Goal: Task Accomplishment & Management: Use online tool/utility

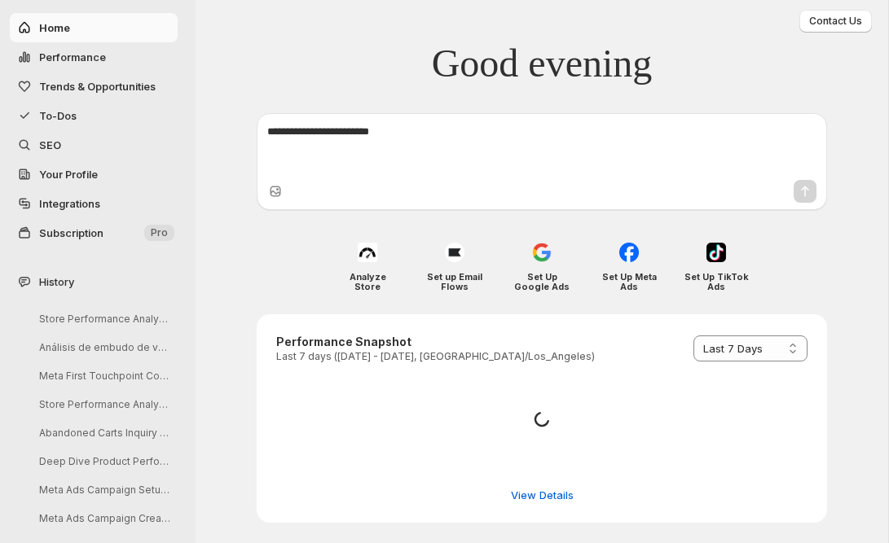
select select "*********"
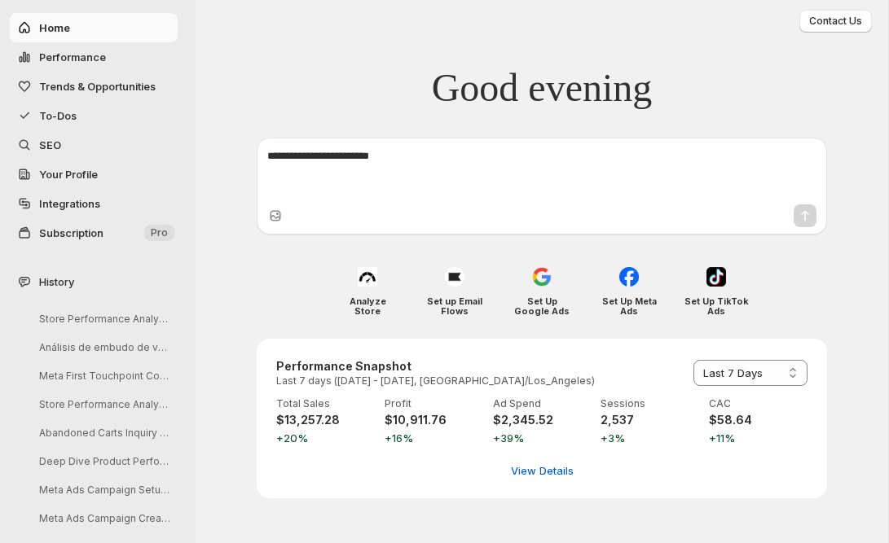
click at [81, 202] on span "Integrations" at bounding box center [69, 203] width 61 height 13
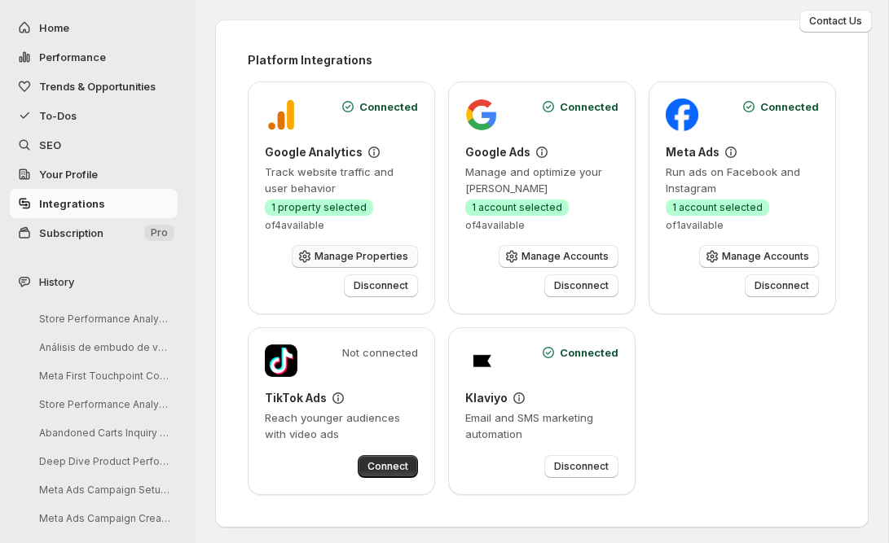
click at [373, 251] on span "Manage Properties" at bounding box center [361, 256] width 94 height 13
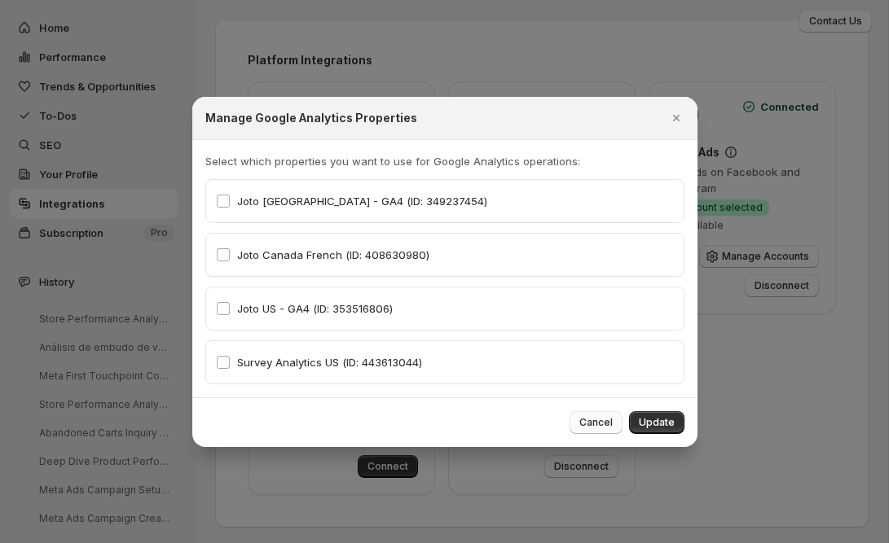
click at [595, 421] on span "Cancel" at bounding box center [595, 422] width 33 height 13
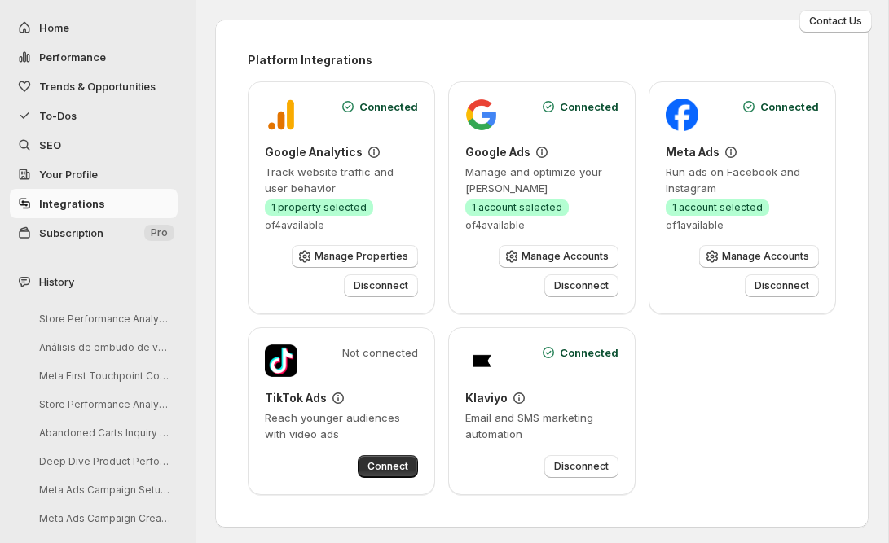
click at [97, 237] on span "Subscription" at bounding box center [71, 232] width 64 height 13
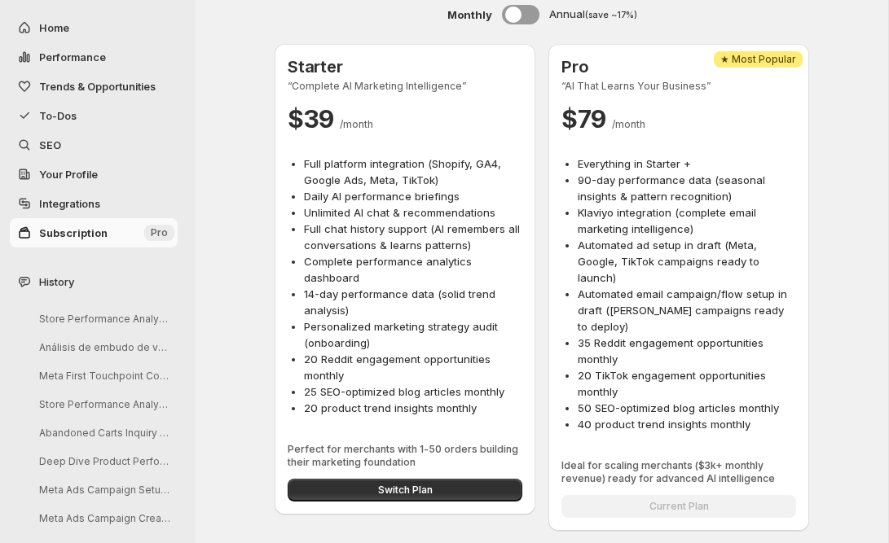
scroll to position [107, 0]
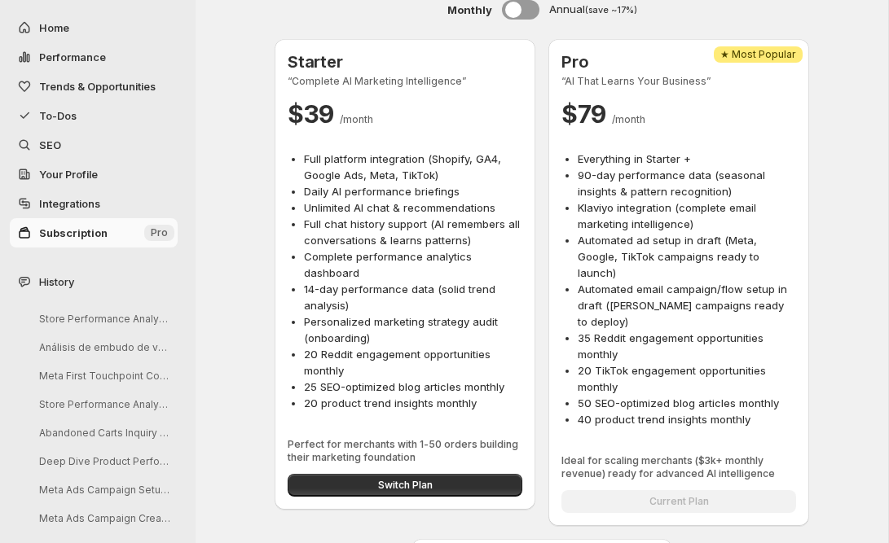
click at [50, 147] on span "SEO" at bounding box center [50, 144] width 22 height 13
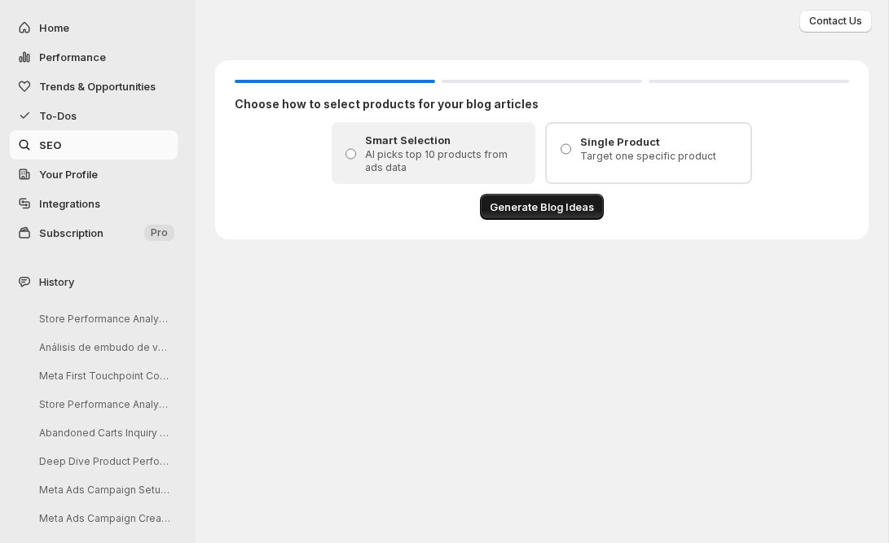
click at [538, 212] on span "Generate Blog Ideas" at bounding box center [541, 207] width 104 height 16
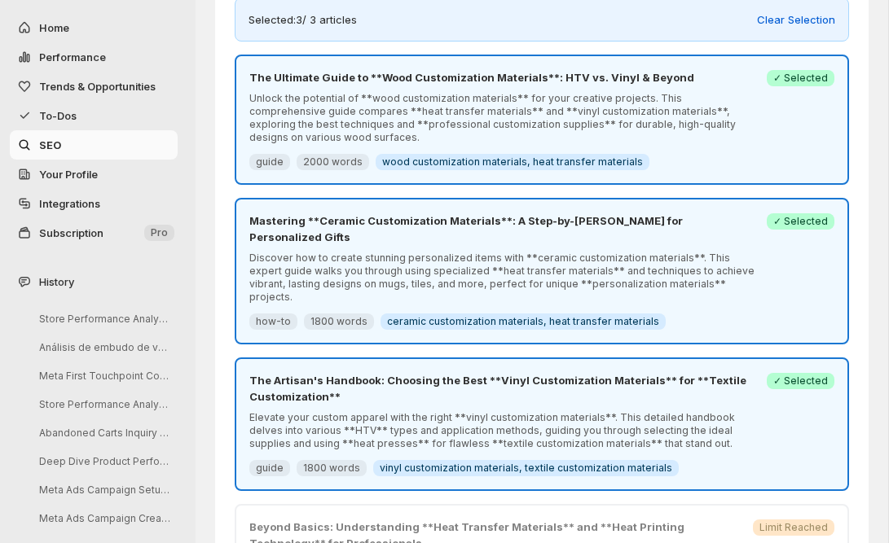
scroll to position [139, 0]
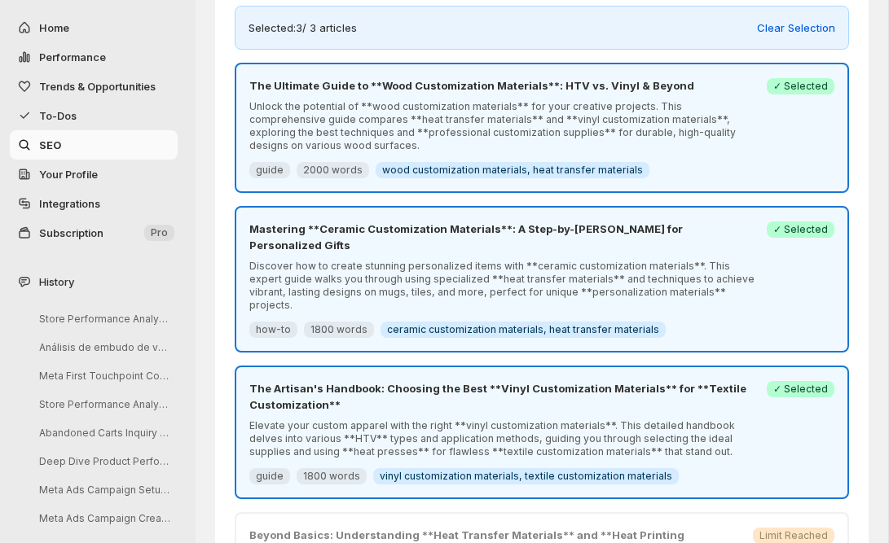
click at [685, 90] on p "The Ultimate Guide to **Wood Customization Materials**: HTV vs. Vinyl & Beyond" at bounding box center [502, 85] width 507 height 16
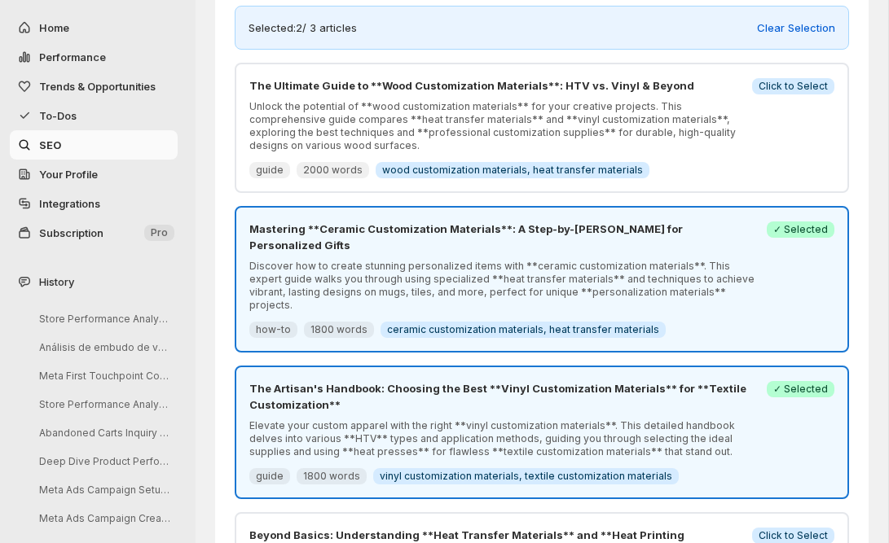
click at [685, 90] on p "The Ultimate Guide to **Wood Customization Materials**: HTV vs. Vinyl & Beyond" at bounding box center [495, 85] width 493 height 16
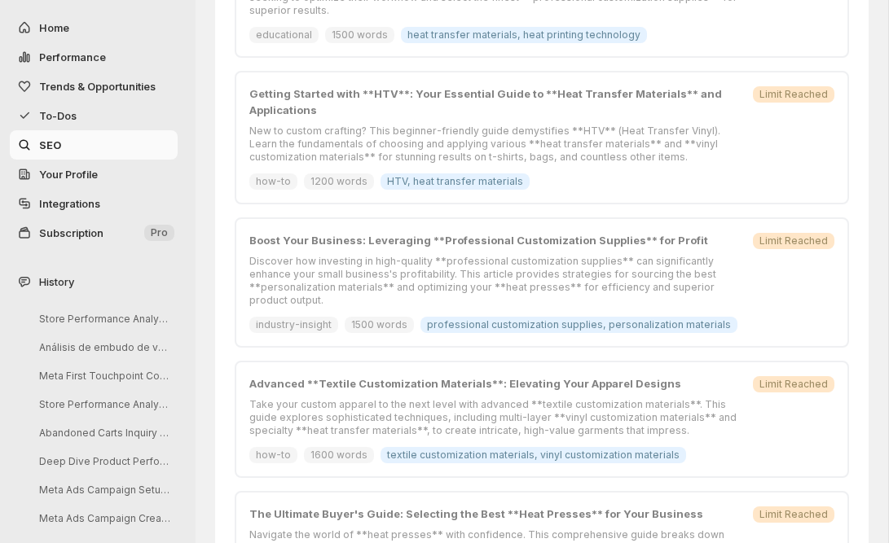
scroll to position [1141, 0]
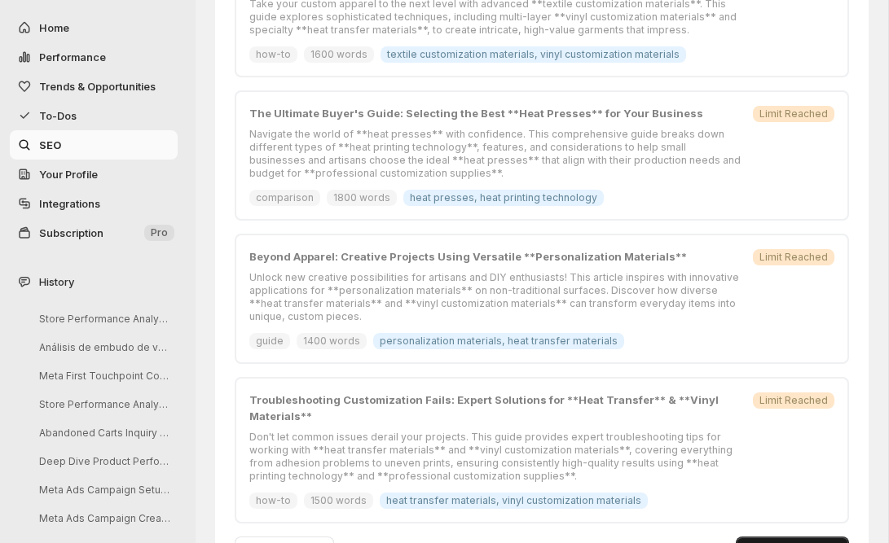
click at [794, 542] on span "Generate 3 Articles" at bounding box center [792, 548] width 94 height 13
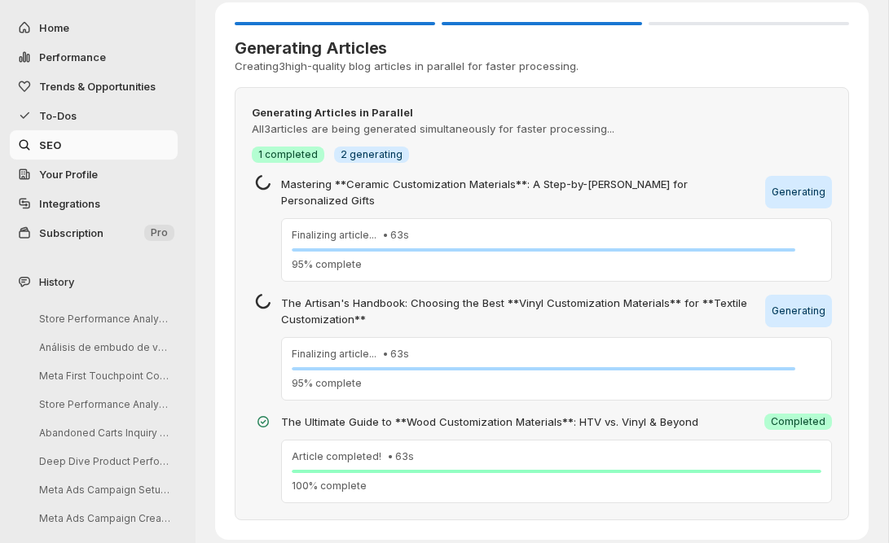
click at [220, 182] on div "Generating Articles Creating 3 high-quality blog articles in parallel for faste…" at bounding box center [541, 271] width 653 height 538
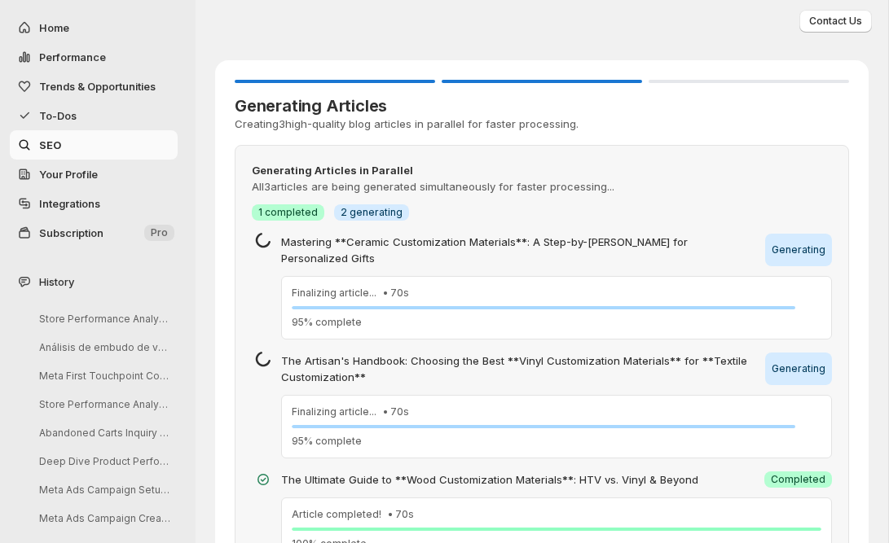
click at [574, 33] on div "Generating Articles Creating 3 high-quality blog articles in parallel for faste…" at bounding box center [541, 309] width 653 height 578
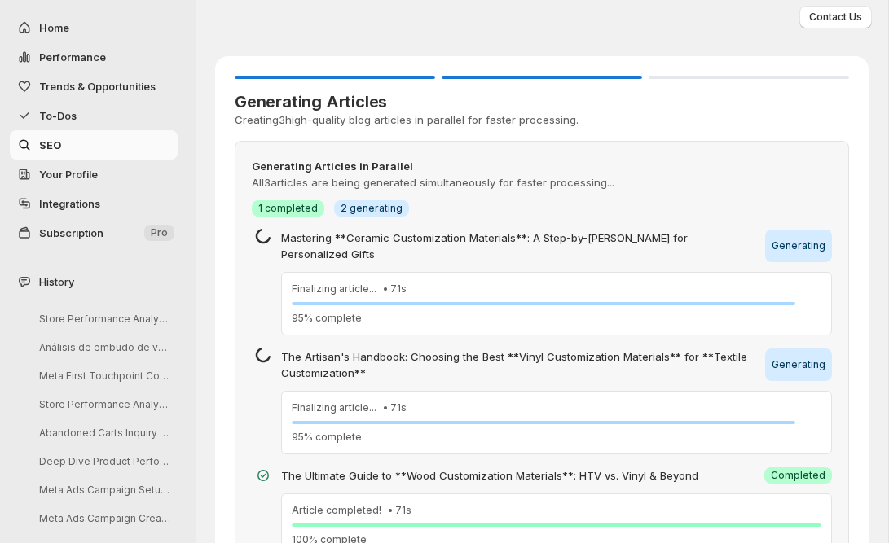
scroll to position [58, 0]
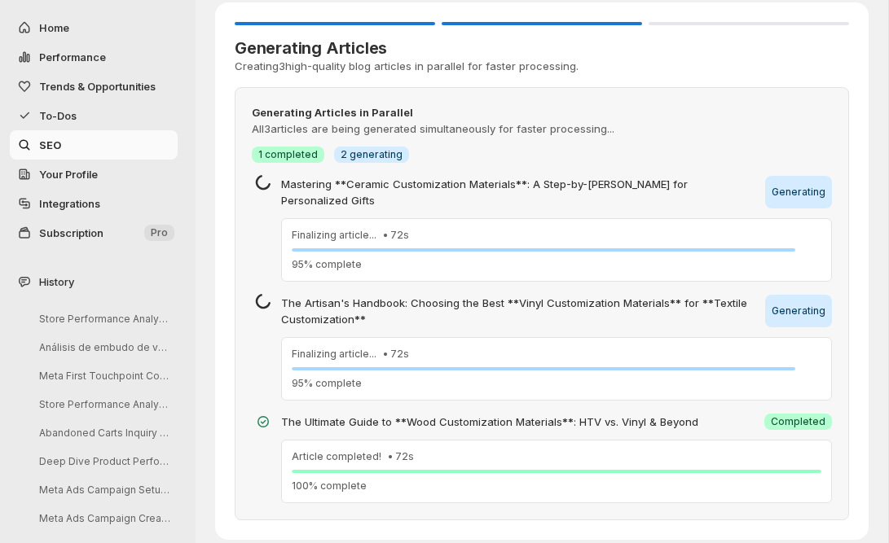
click at [410, 419] on div "The Ultimate Guide to **Wood Customization Materials**: HTV vs. Vinyl & Beyond …" at bounding box center [543, 459] width 577 height 90
click at [81, 121] on span "To-Dos" at bounding box center [106, 116] width 135 height 16
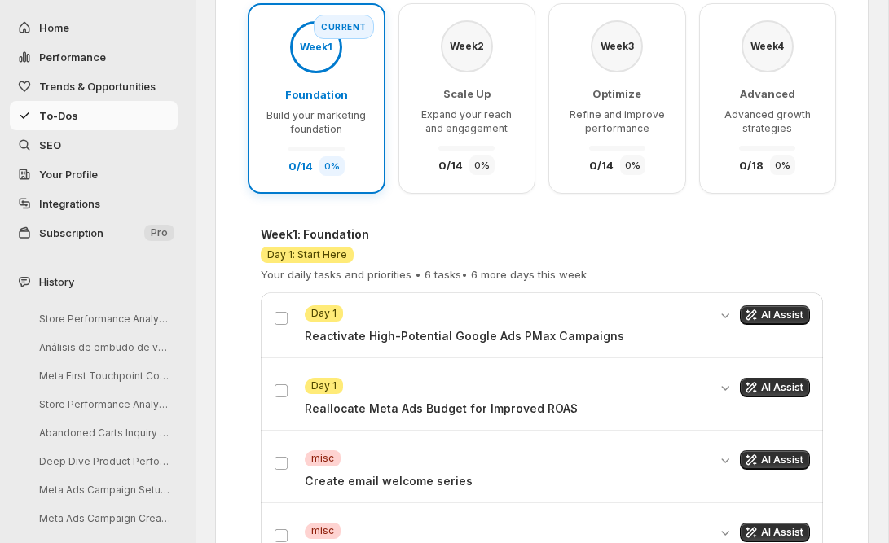
scroll to position [192, 0]
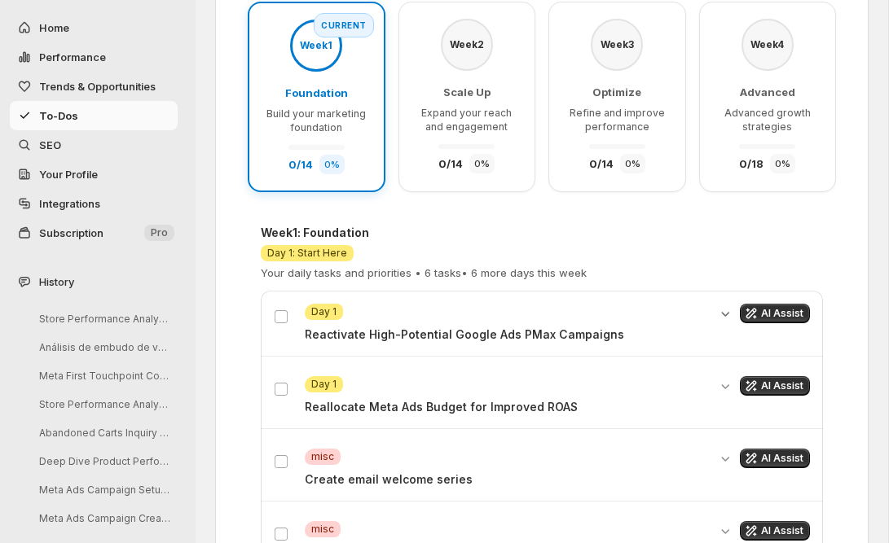
click at [728, 312] on icon "Expand details" at bounding box center [725, 313] width 16 height 16
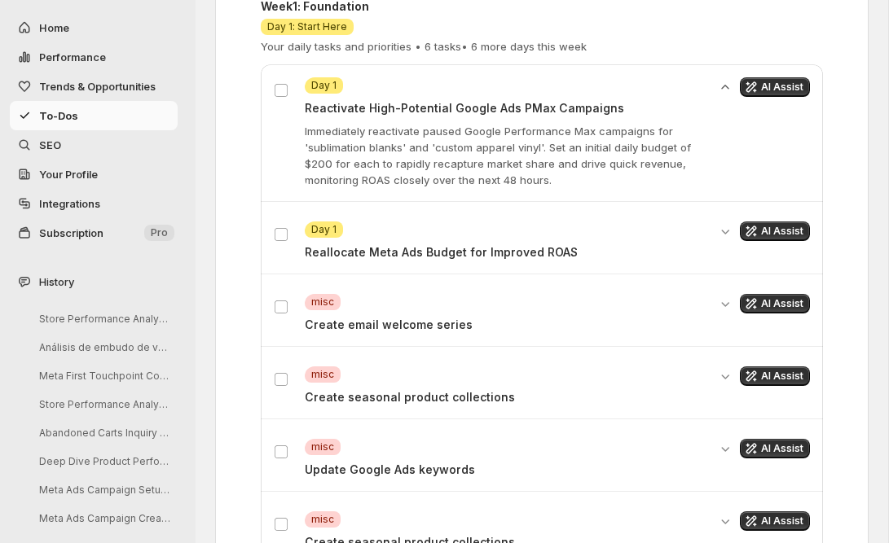
scroll to position [424, 0]
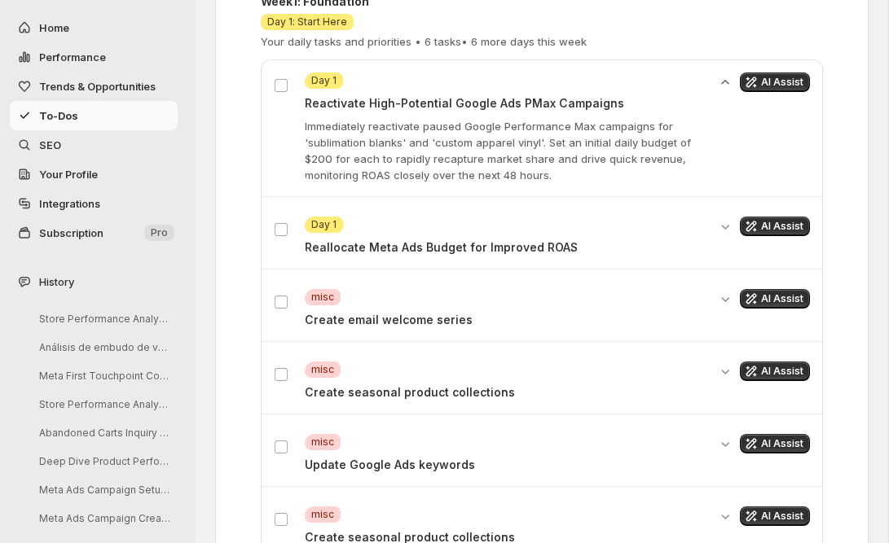
click at [727, 309] on div "AI Assist" at bounding box center [763, 308] width 93 height 39
click at [727, 303] on icon "Expand details" at bounding box center [725, 299] width 16 height 16
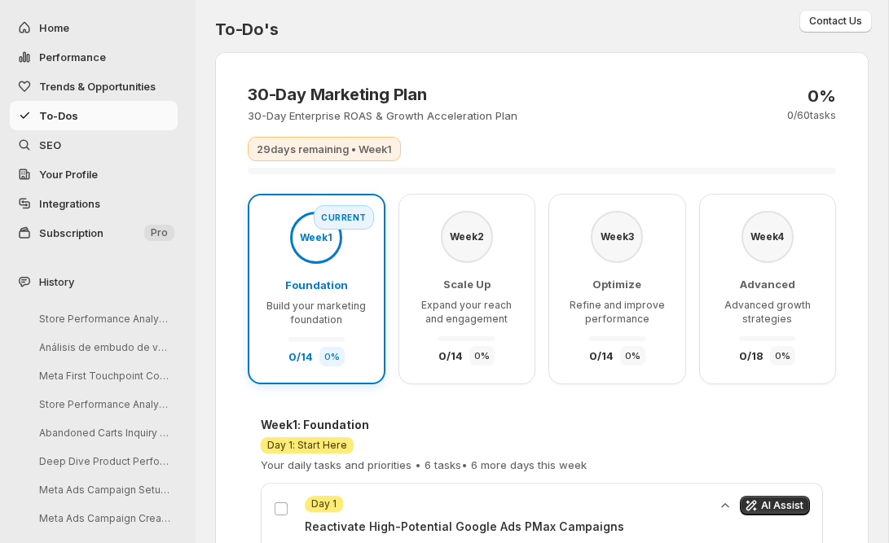
scroll to position [13, 0]
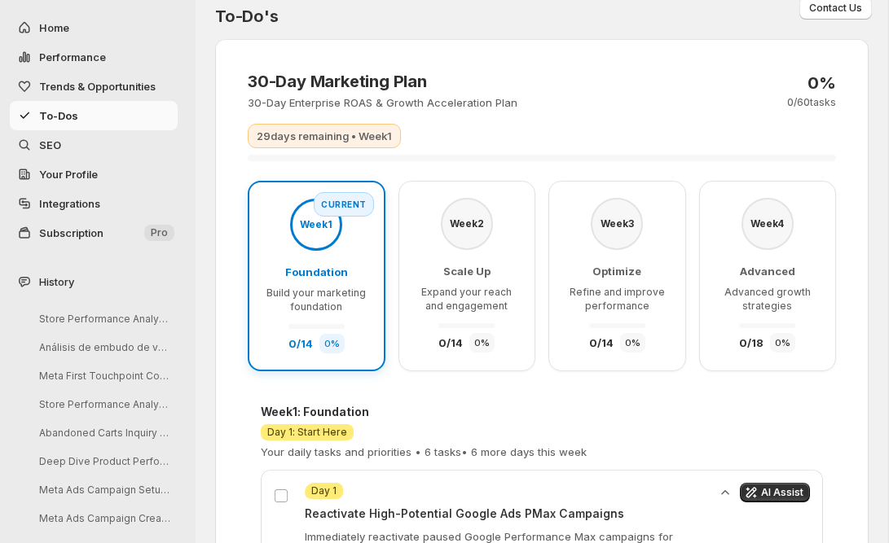
click at [77, 144] on span "SEO" at bounding box center [106, 145] width 135 height 16
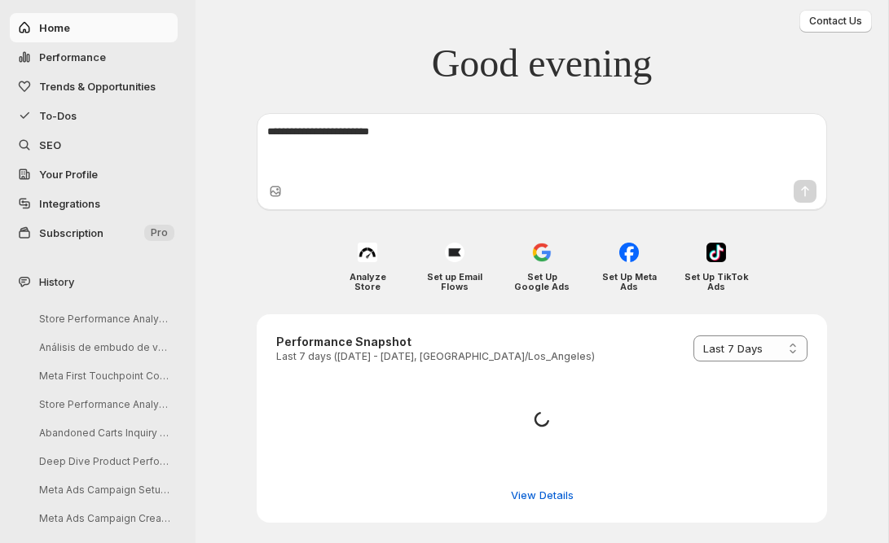
select select "*********"
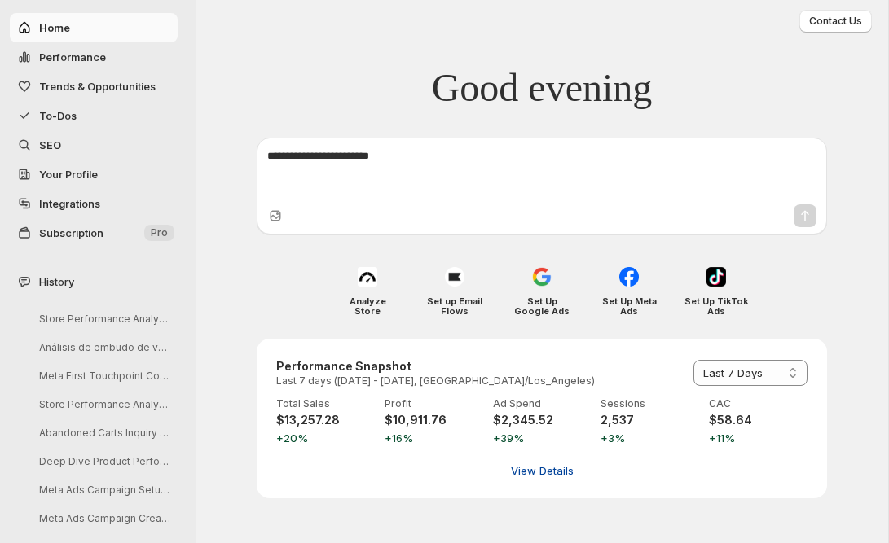
click at [543, 469] on span "View Details" at bounding box center [542, 471] width 63 height 16
select select "**********"
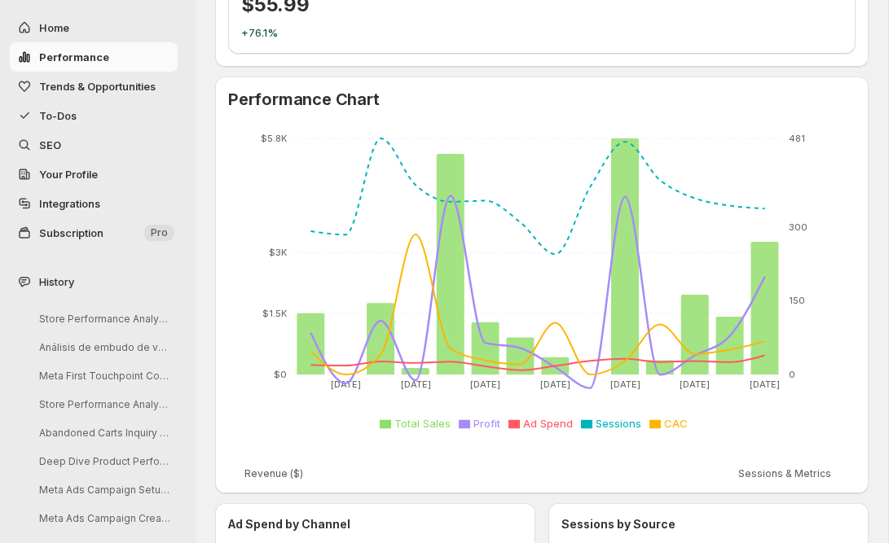
scroll to position [224, 0]
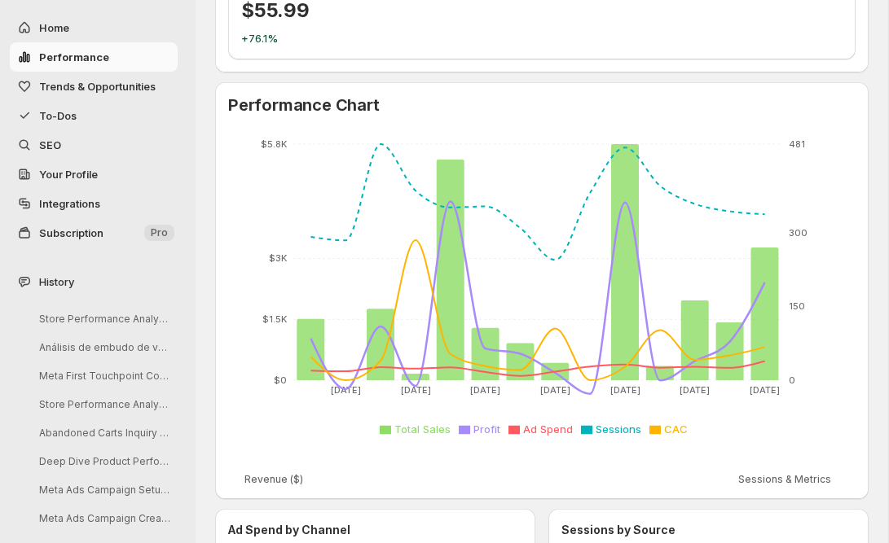
click at [128, 81] on span "Trends & Opportunities" at bounding box center [97, 86] width 116 height 13
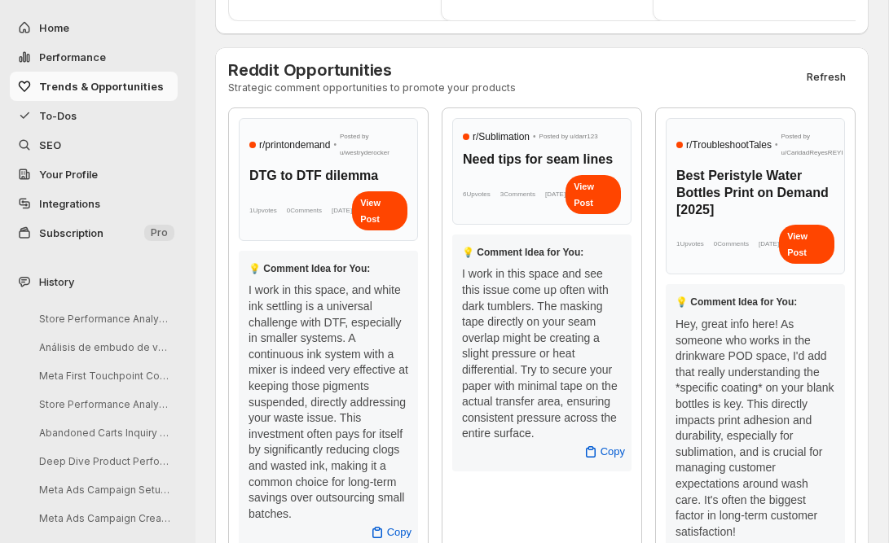
scroll to position [755, 0]
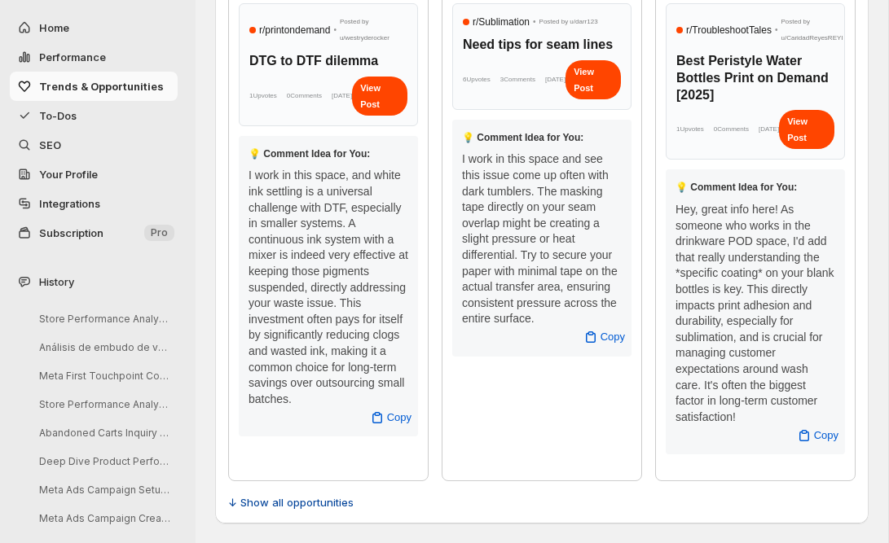
click at [320, 495] on span "↓ Show all opportunities" at bounding box center [290, 502] width 125 height 16
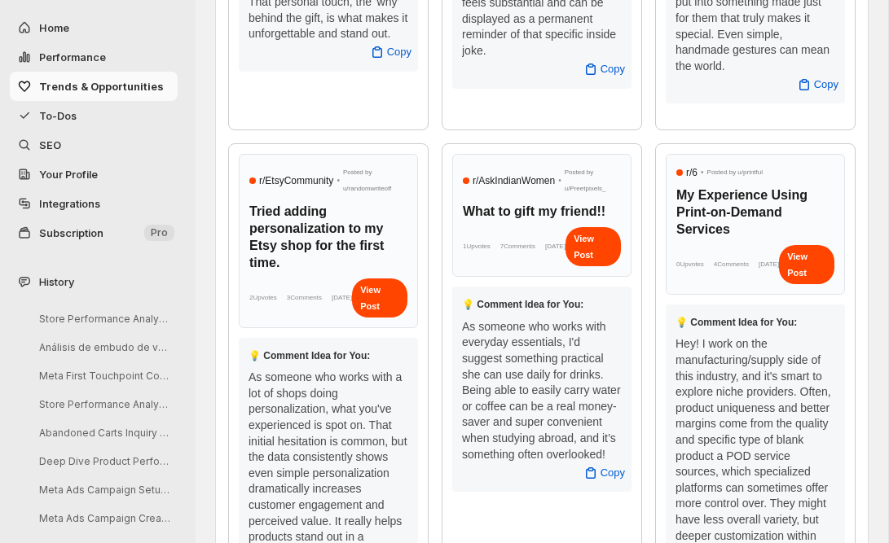
scroll to position [1582, 0]
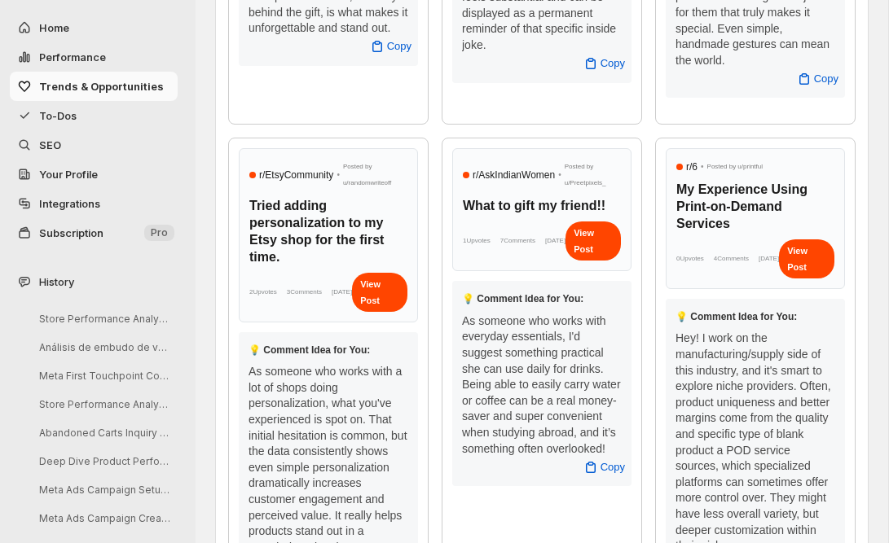
click at [61, 117] on span "To-Dos" at bounding box center [57, 115] width 37 height 13
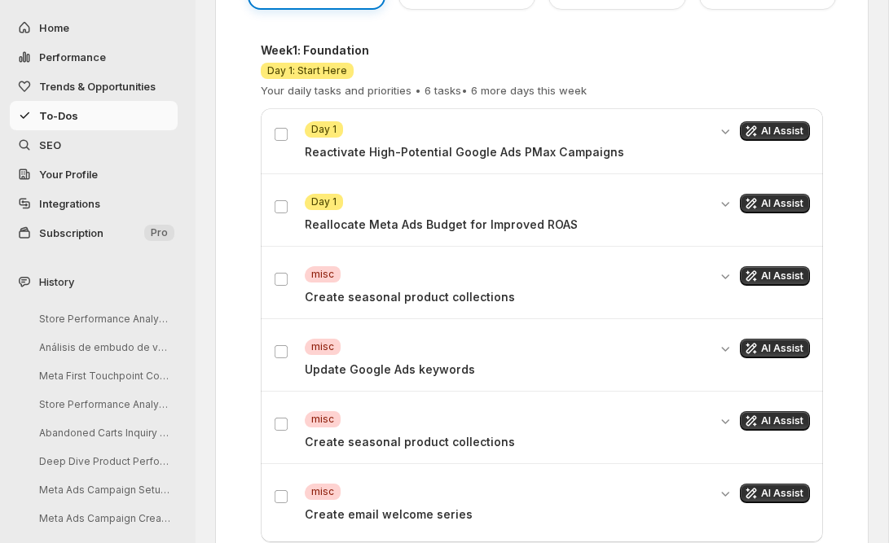
scroll to position [381, 0]
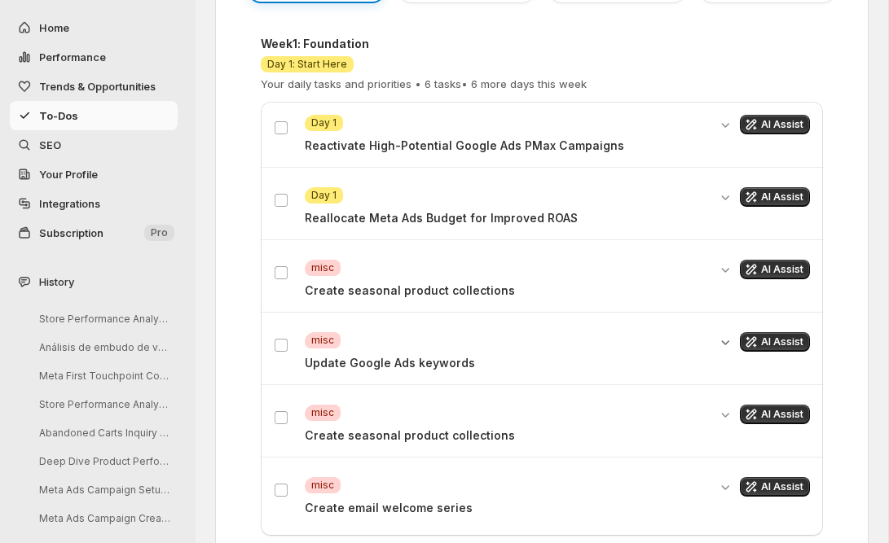
click at [728, 346] on icon "Expand details" at bounding box center [725, 342] width 16 height 16
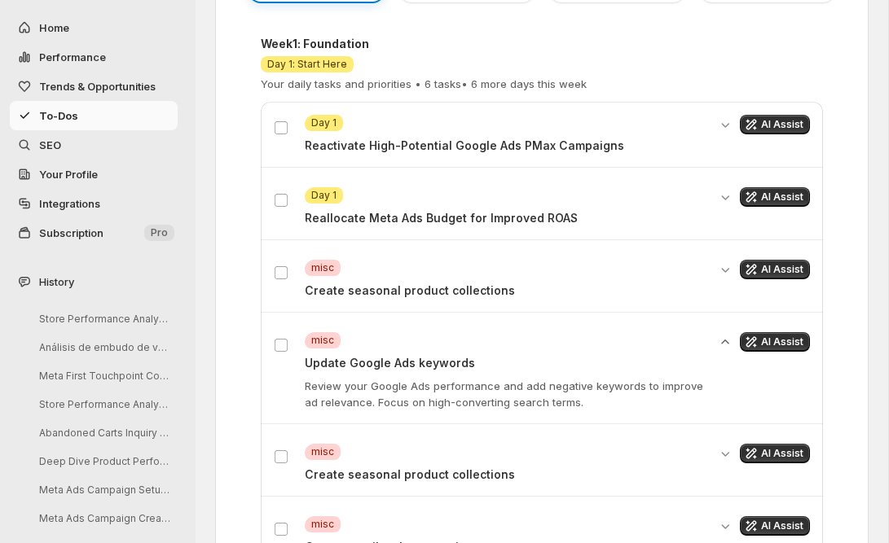
click at [728, 346] on icon "Collapse details" at bounding box center [725, 342] width 16 height 16
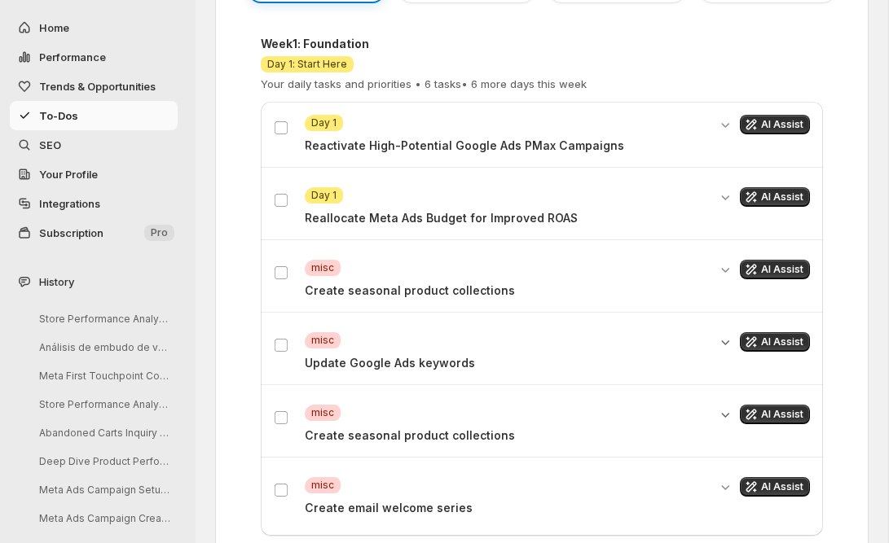
click at [723, 418] on icon "Expand details" at bounding box center [725, 414] width 16 height 16
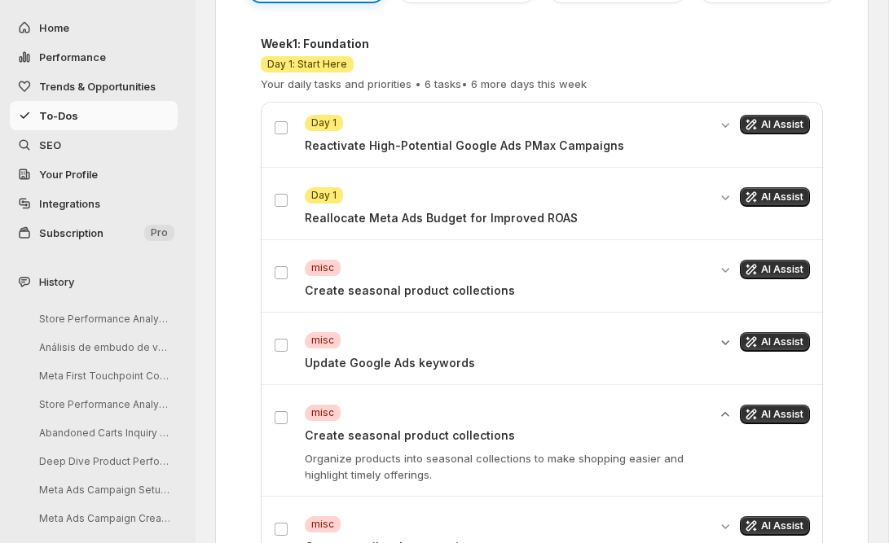
click at [723, 418] on icon "Collapse details" at bounding box center [725, 414] width 16 height 16
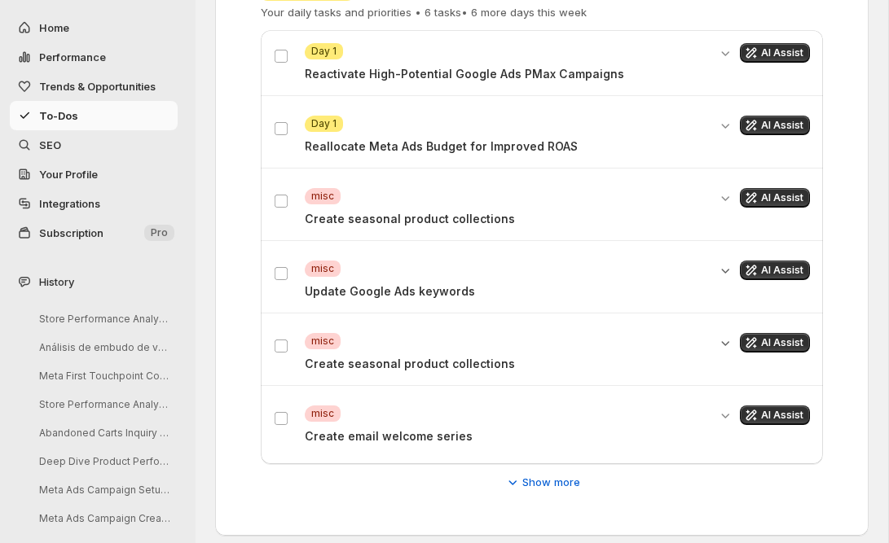
scroll to position [464, 0]
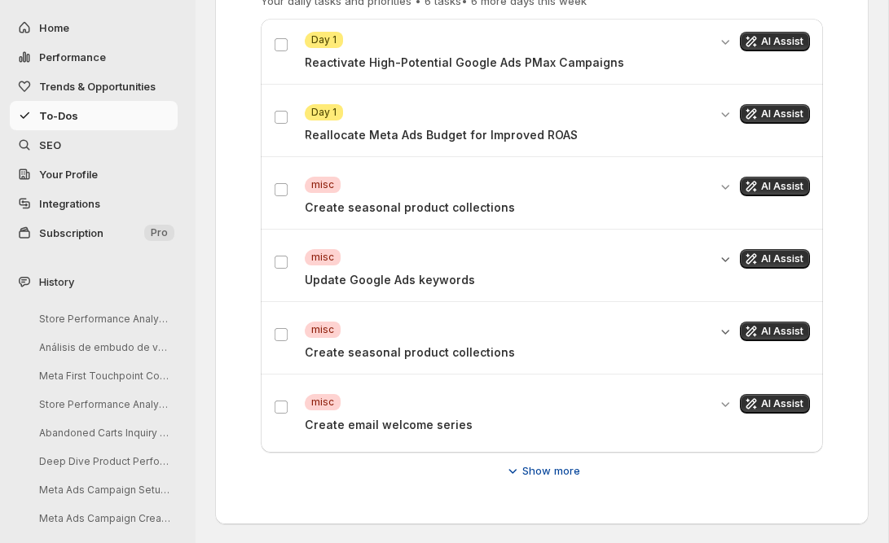
click at [555, 473] on span "Show more" at bounding box center [551, 471] width 58 height 16
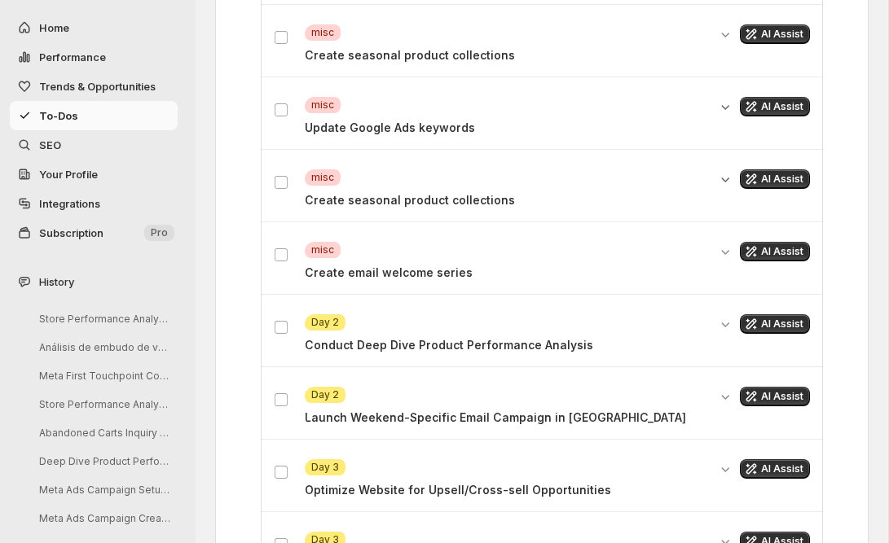
scroll to position [621, 0]
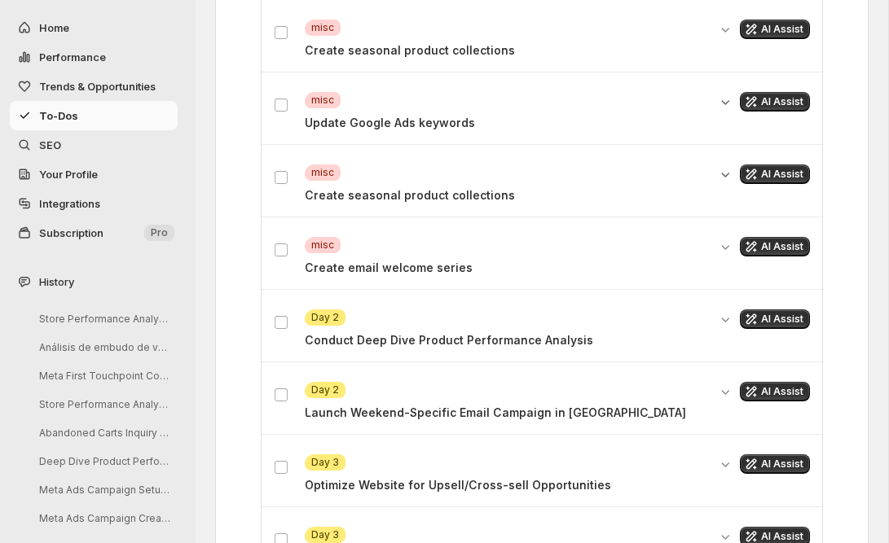
click at [648, 329] on div "Attention Day 2 Conduct Deep Dive Product Performance Analysis" at bounding box center [506, 328] width 402 height 39
click at [723, 322] on icon "Expand details" at bounding box center [725, 319] width 16 height 16
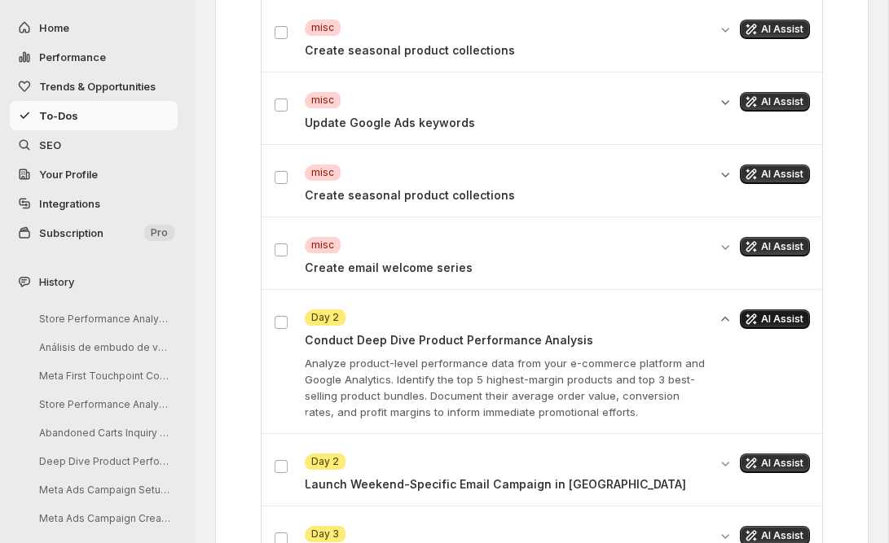
click at [776, 318] on span "AI Assist" at bounding box center [782, 319] width 42 height 13
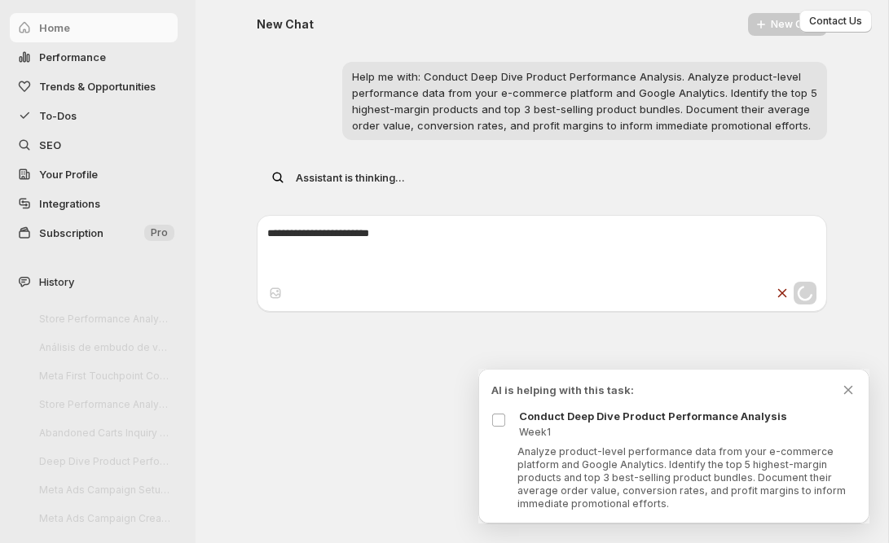
scroll to position [0, 0]
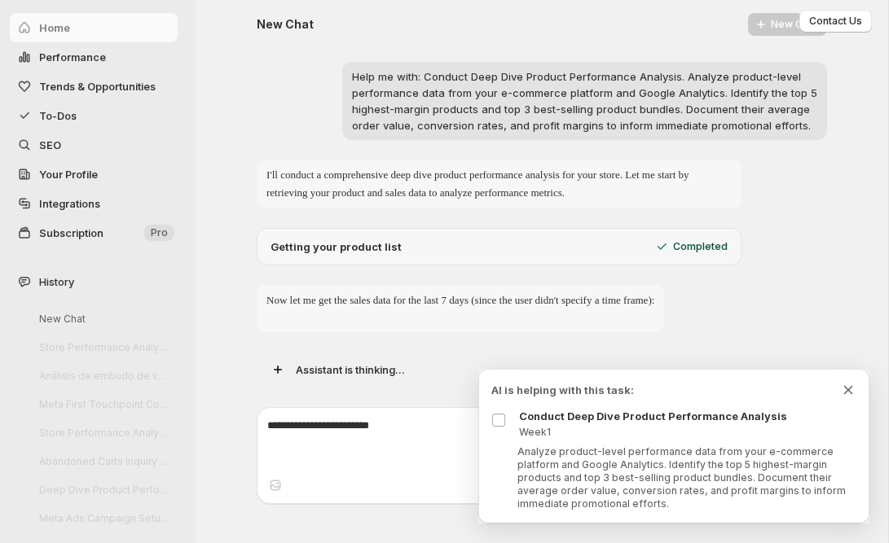
click at [851, 391] on icon "Dismiss todo indicator" at bounding box center [848, 390] width 16 height 16
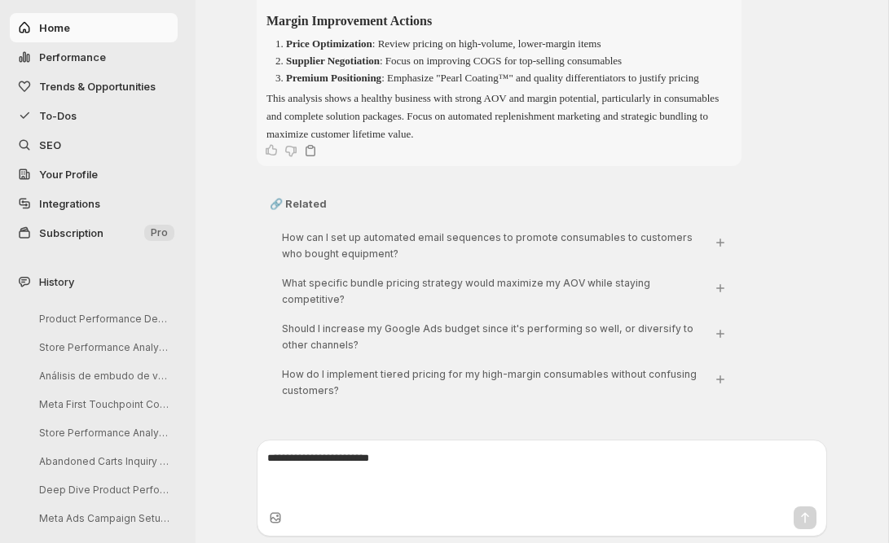
scroll to position [2771, 0]
